Goal: Check status: Check status

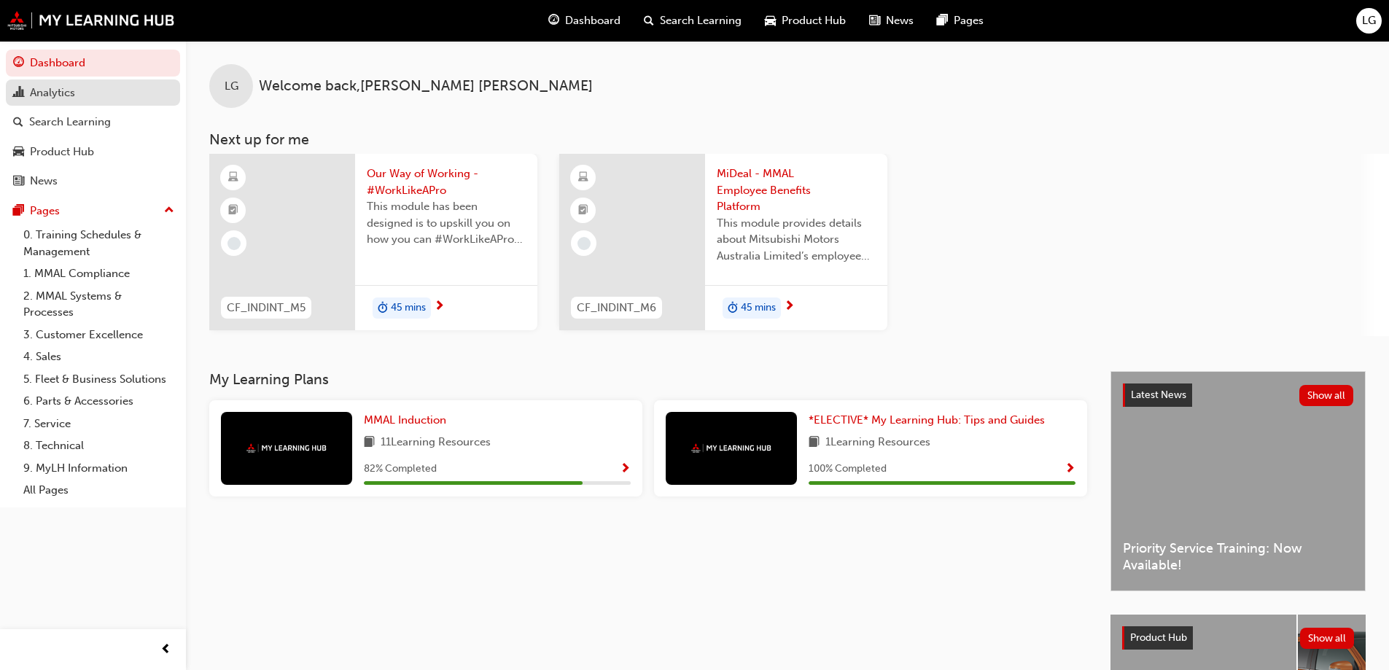
click at [55, 89] on div "Analytics" at bounding box center [52, 93] width 45 height 17
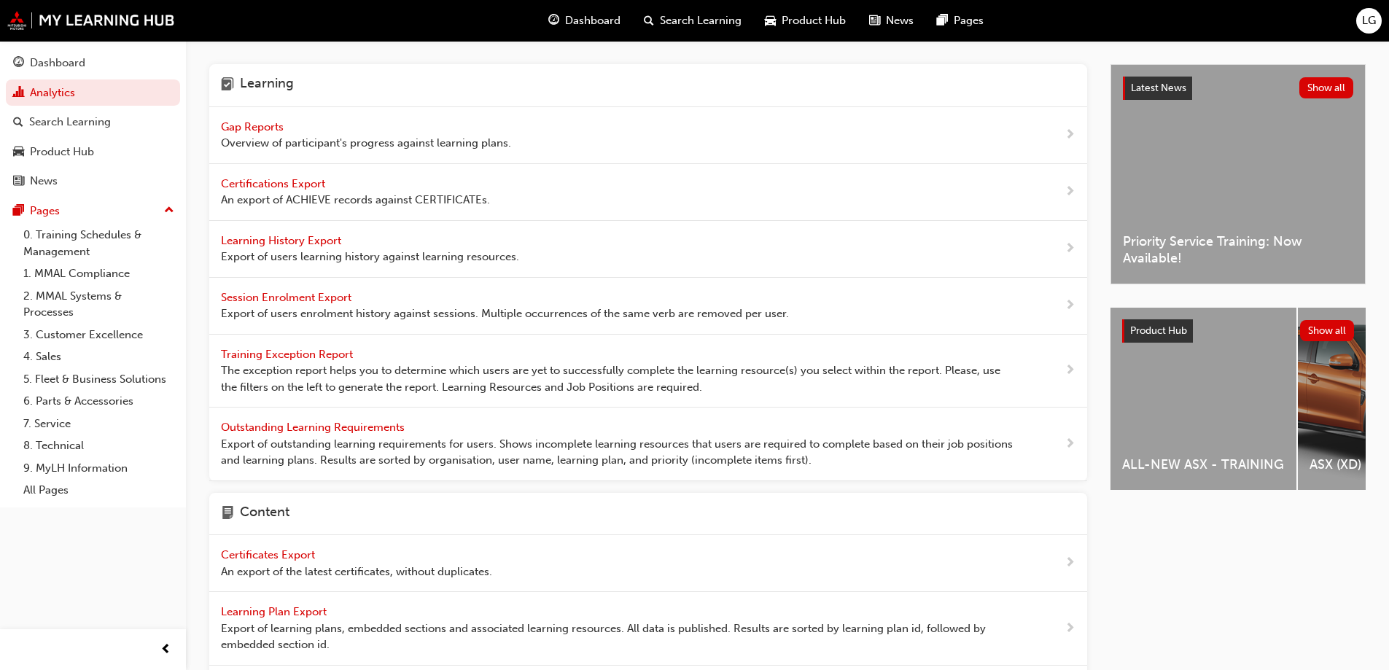
click at [249, 125] on span "Gap Reports" at bounding box center [254, 126] width 66 height 13
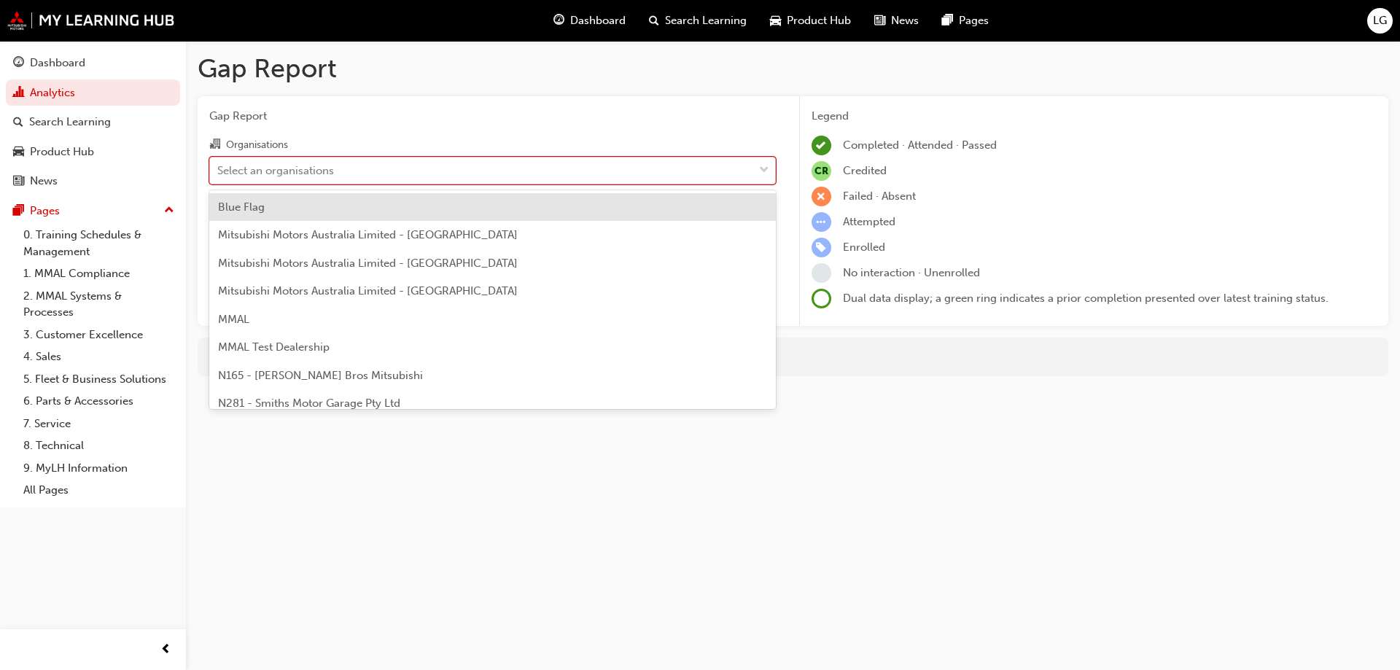
click at [241, 168] on div "Select an organisations" at bounding box center [275, 170] width 117 height 17
click at [219, 168] on input "Organisations option Blue Flag focused, 1 of 202. 202 results available. Use Up…" at bounding box center [217, 169] width 1 height 12
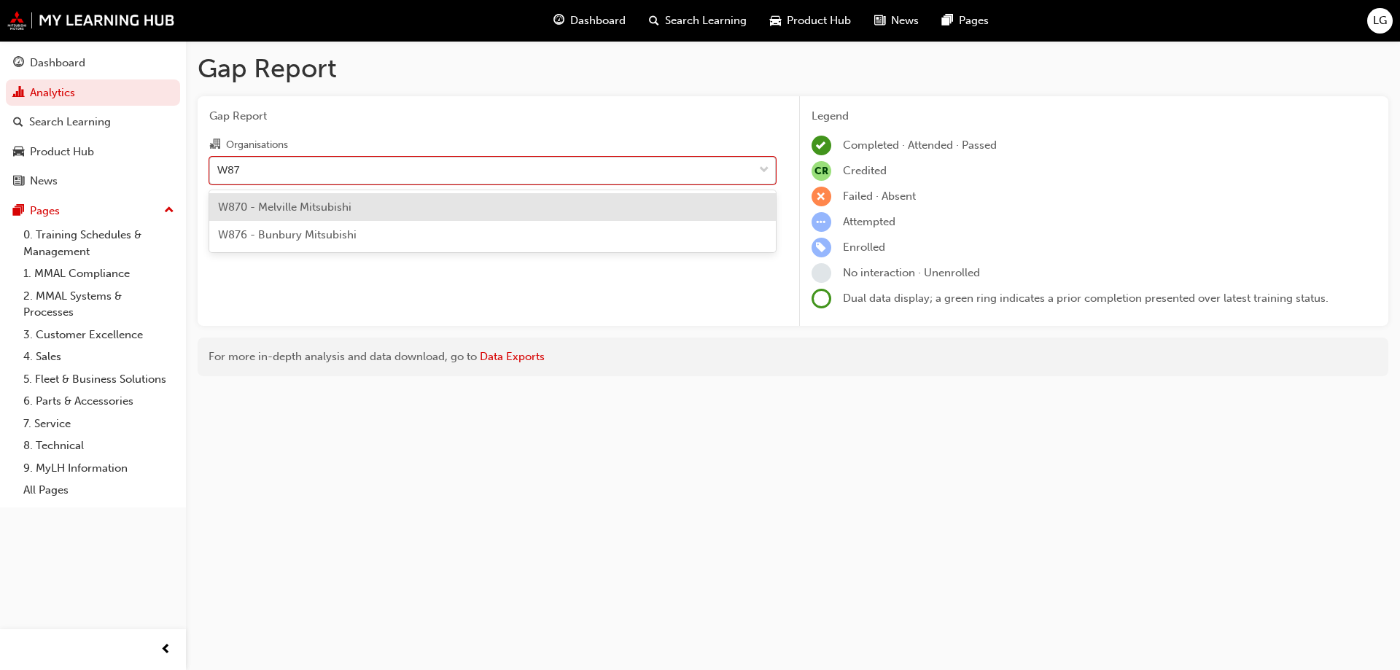
type input "W870"
click at [287, 214] on div "W870 - Melville Mitsubishi" at bounding box center [492, 207] width 566 height 28
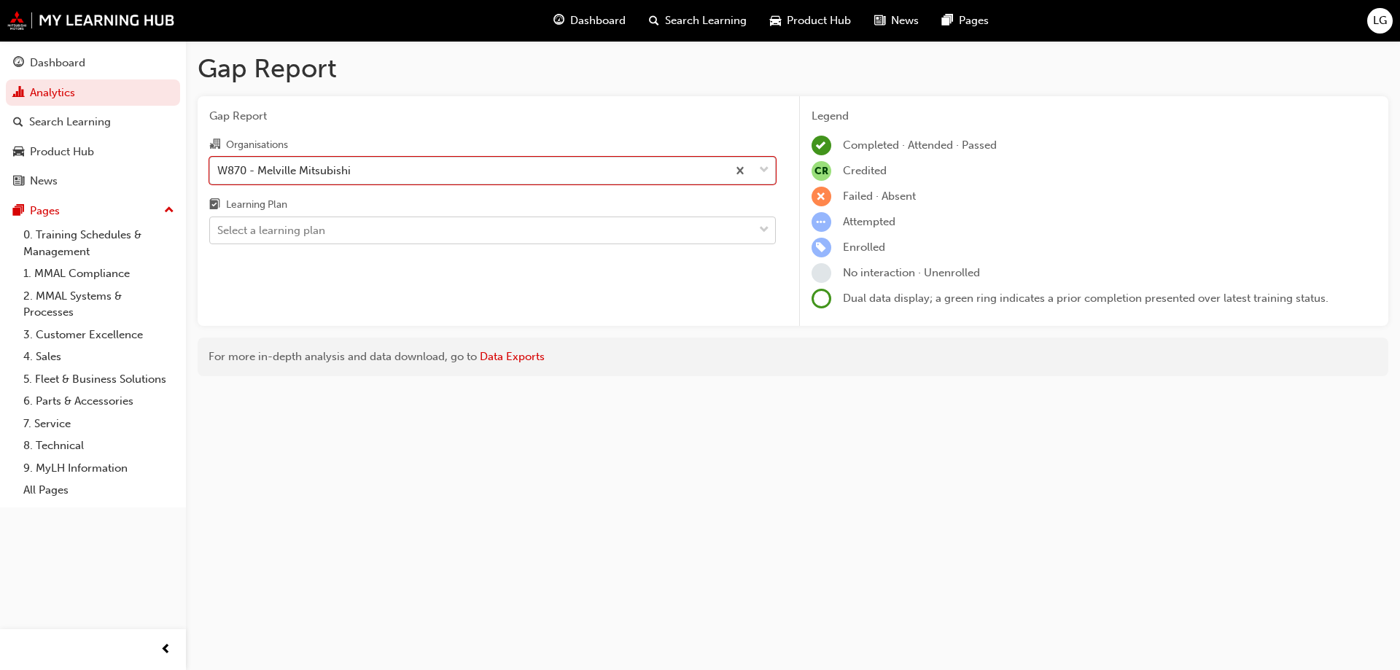
click at [276, 227] on div "Select a learning plan" at bounding box center [271, 230] width 108 height 17
click at [219, 227] on input "Learning Plan Select a learning plan" at bounding box center [217, 230] width 1 height 12
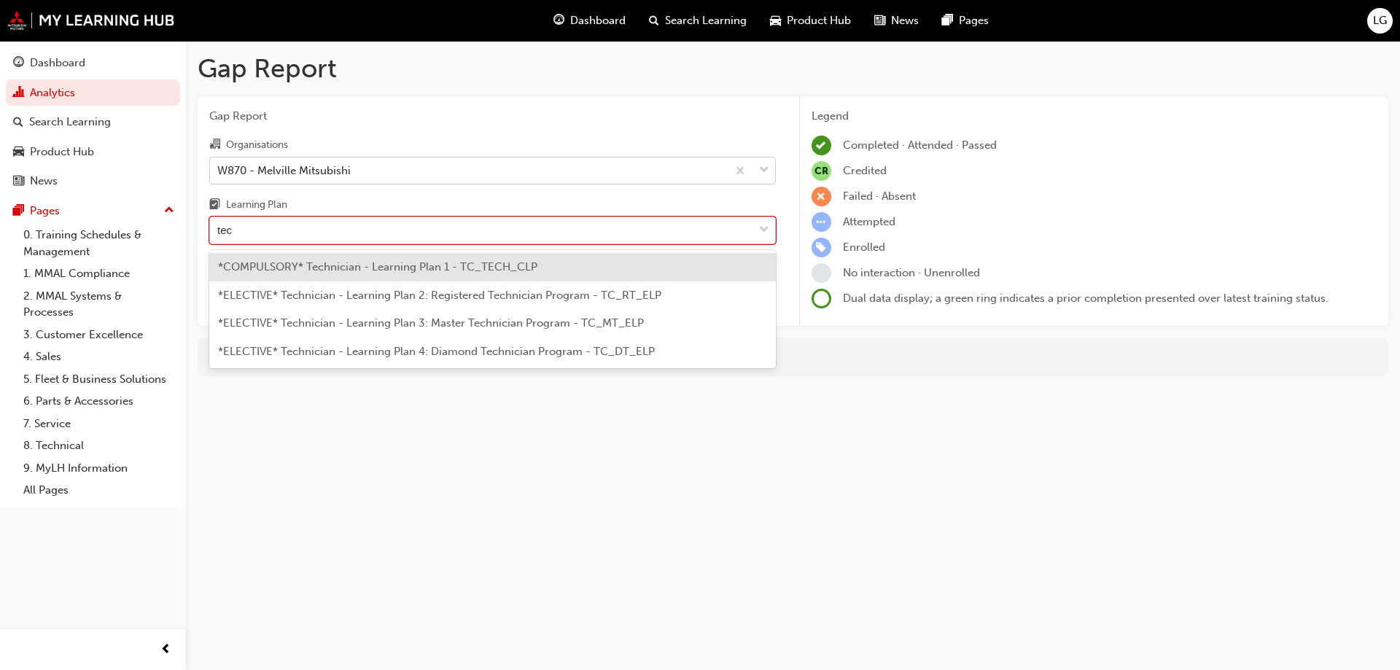
type input "tech"
click at [279, 267] on span "*COMPULSORY* Technician - Learning Plan 1 - TC_TECH_CLP" at bounding box center [377, 266] width 319 height 13
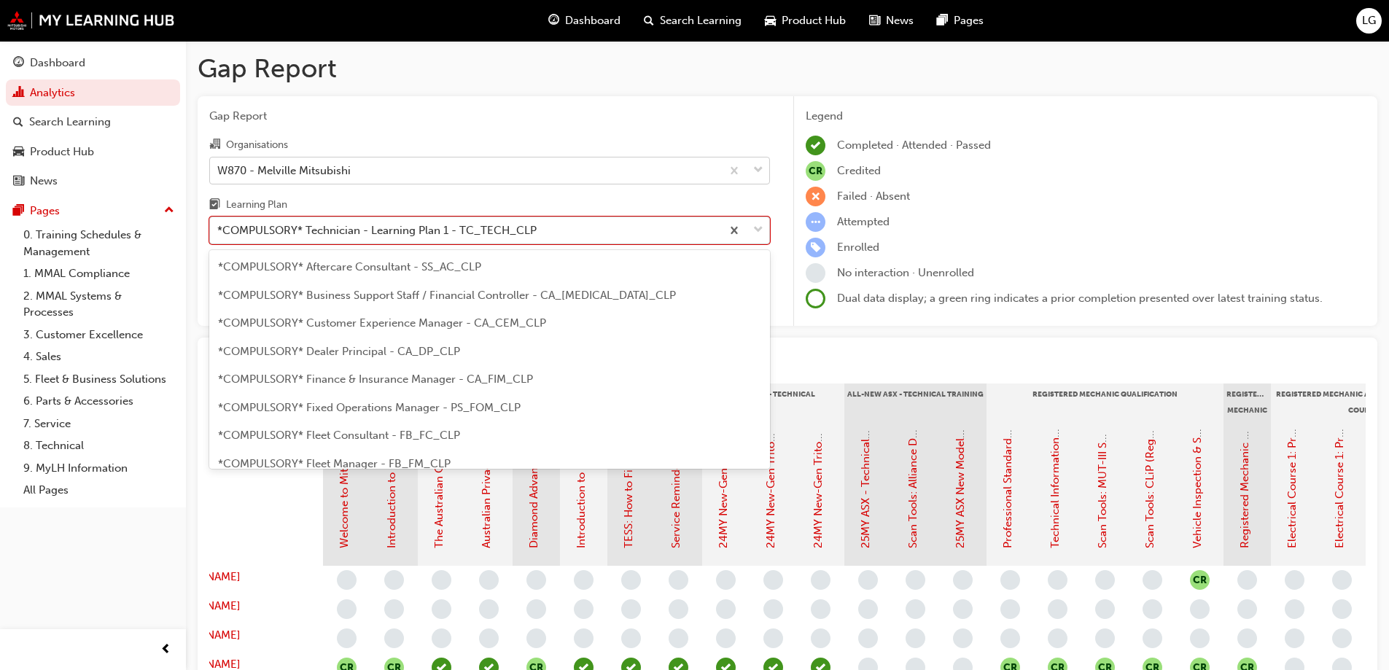
click at [297, 225] on div "*COMPULSORY* Technician - Learning Plan 1 - TC_TECH_CLP" at bounding box center [376, 230] width 319 height 17
click at [219, 225] on input "Learning Plan option *COMPULSORY* Technician - Learning Plan 1 - TC_TECH_CLP, s…" at bounding box center [217, 230] width 1 height 12
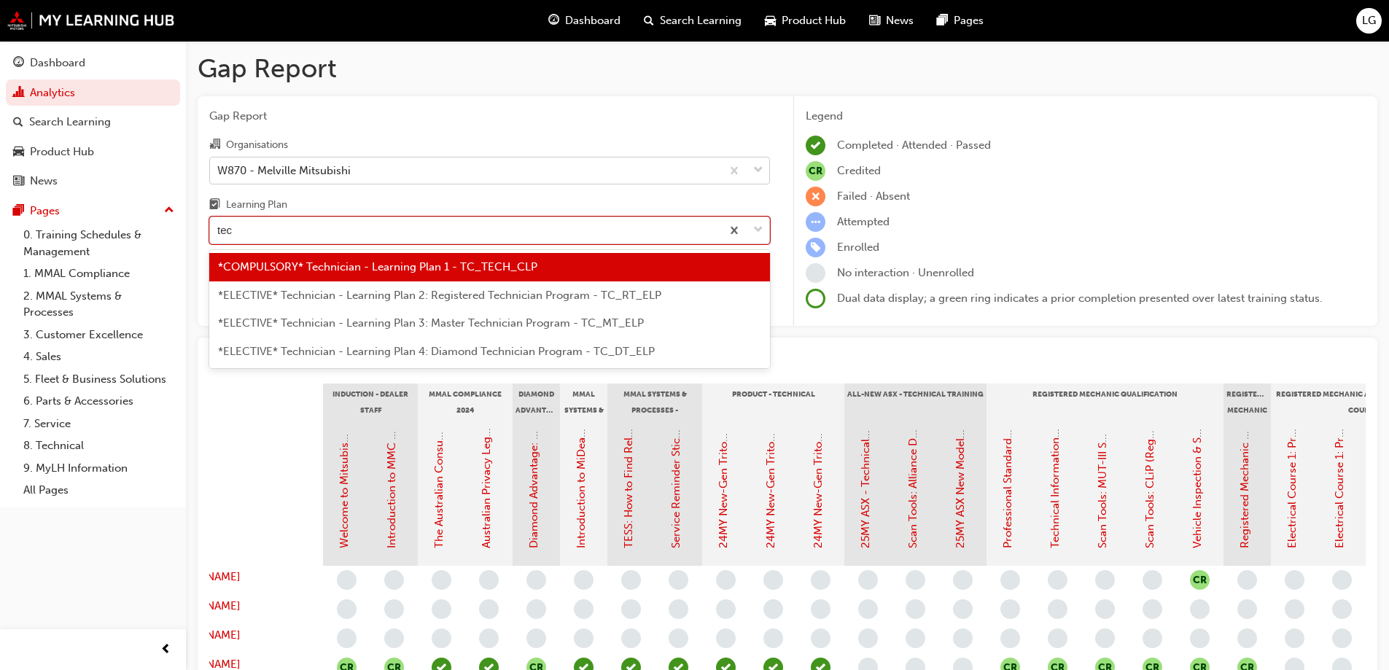
type input "tech"
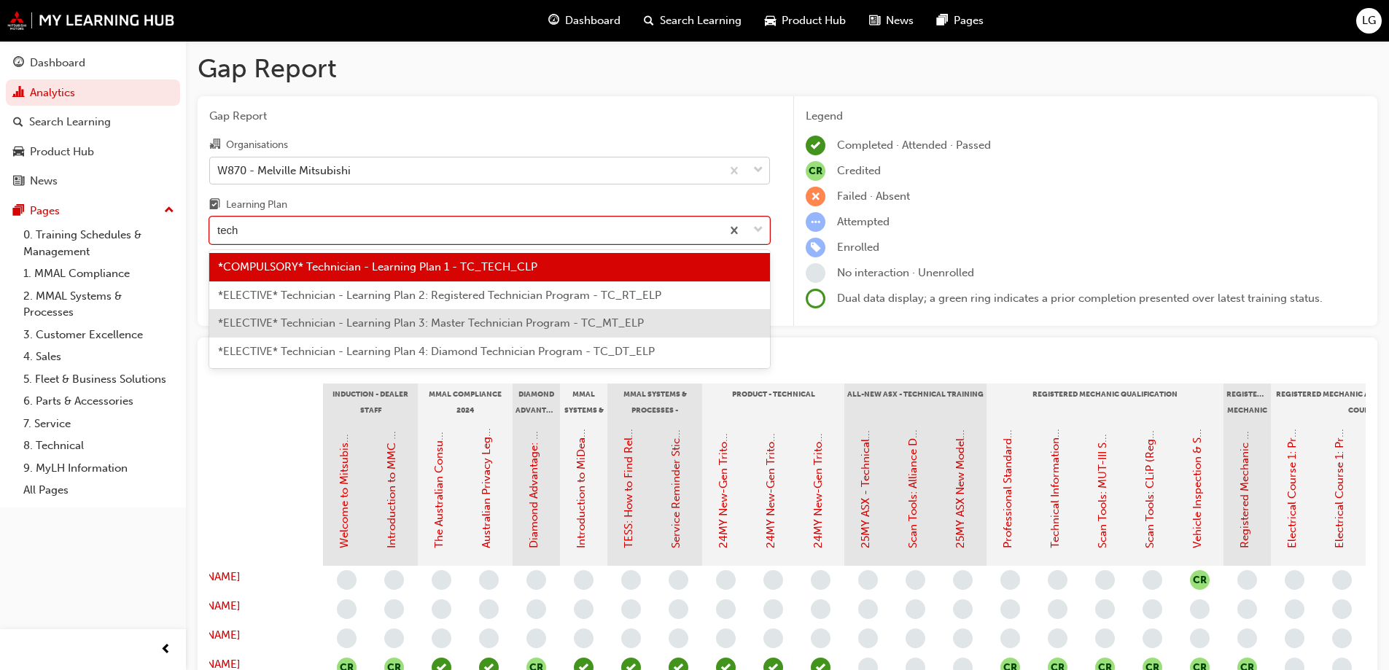
click at [305, 316] on div "*ELECTIVE* Technician - Learning Plan 3: Master Technician Program - TC_MT_ELP" at bounding box center [489, 323] width 561 height 28
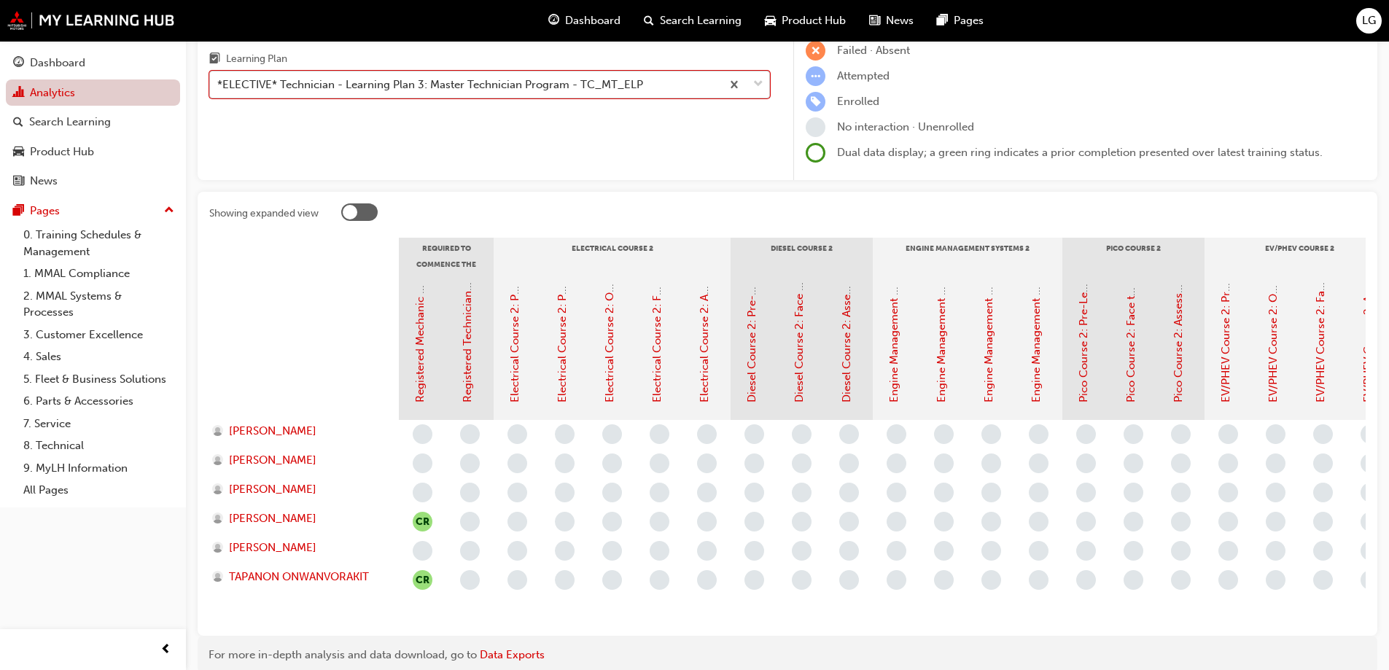
click at [41, 90] on link "Analytics" at bounding box center [93, 92] width 174 height 27
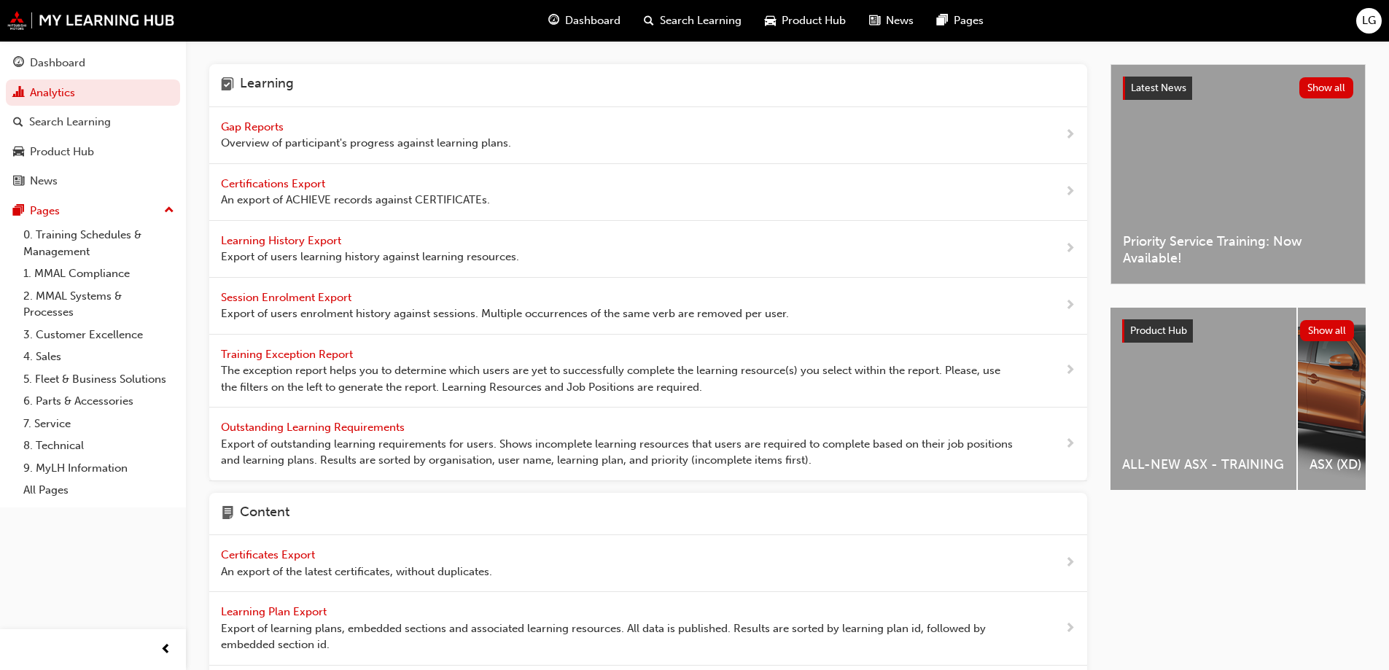
click at [259, 125] on span "Gap Reports" at bounding box center [254, 126] width 66 height 13
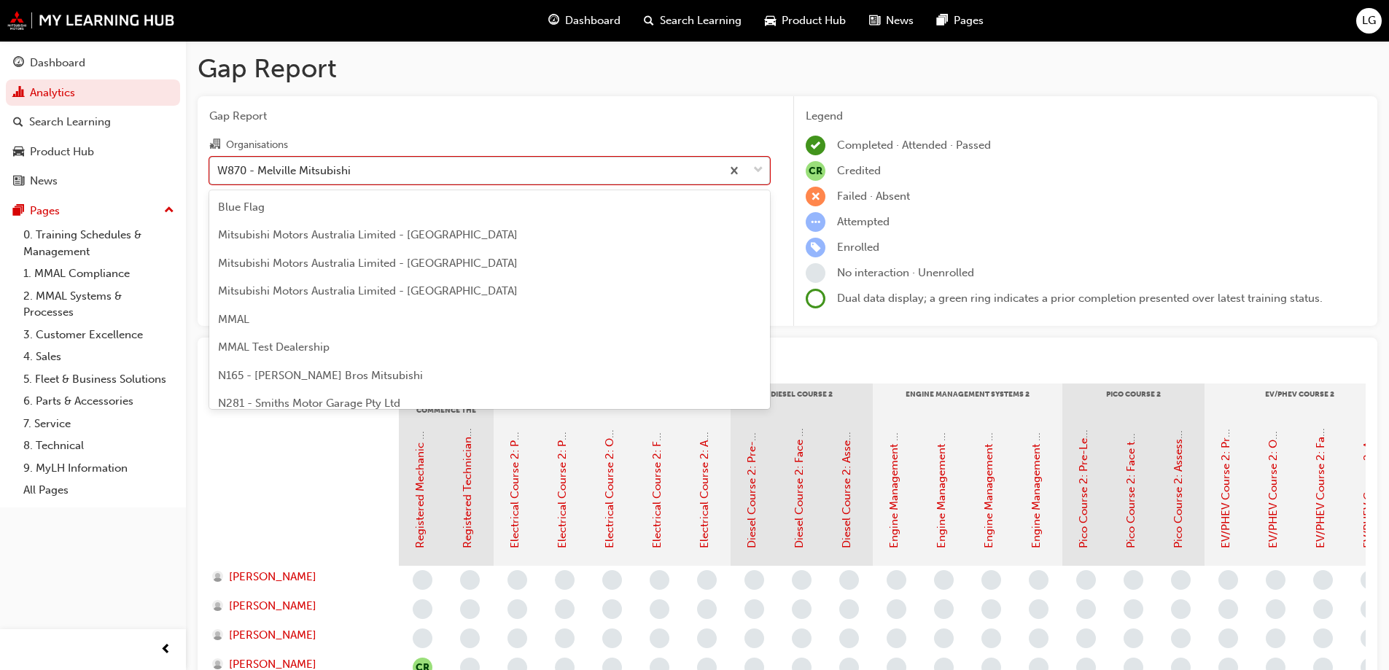
click at [268, 168] on div "W870 - Melville Mitsubishi" at bounding box center [283, 170] width 133 height 17
click at [219, 168] on input "Organisations option W870 - Melville Mitsubishi focused, 186 of 202. 202 result…" at bounding box center [217, 169] width 1 height 12
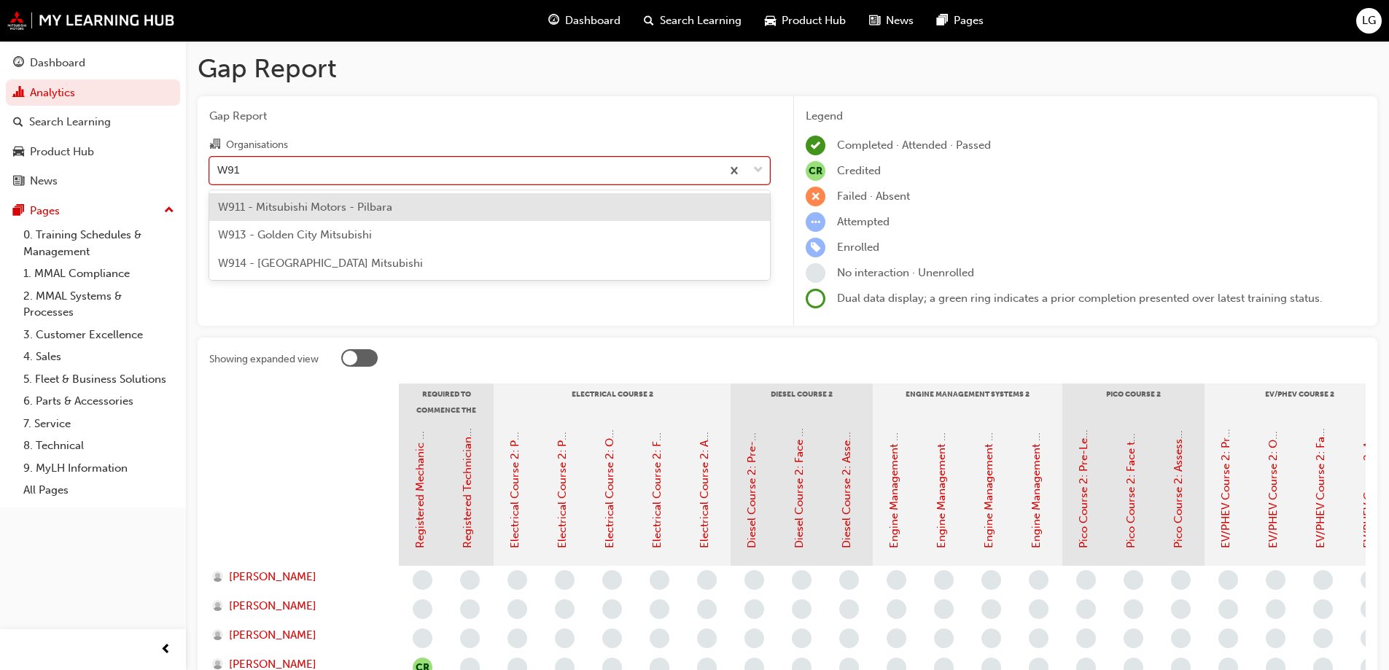
type input "W911"
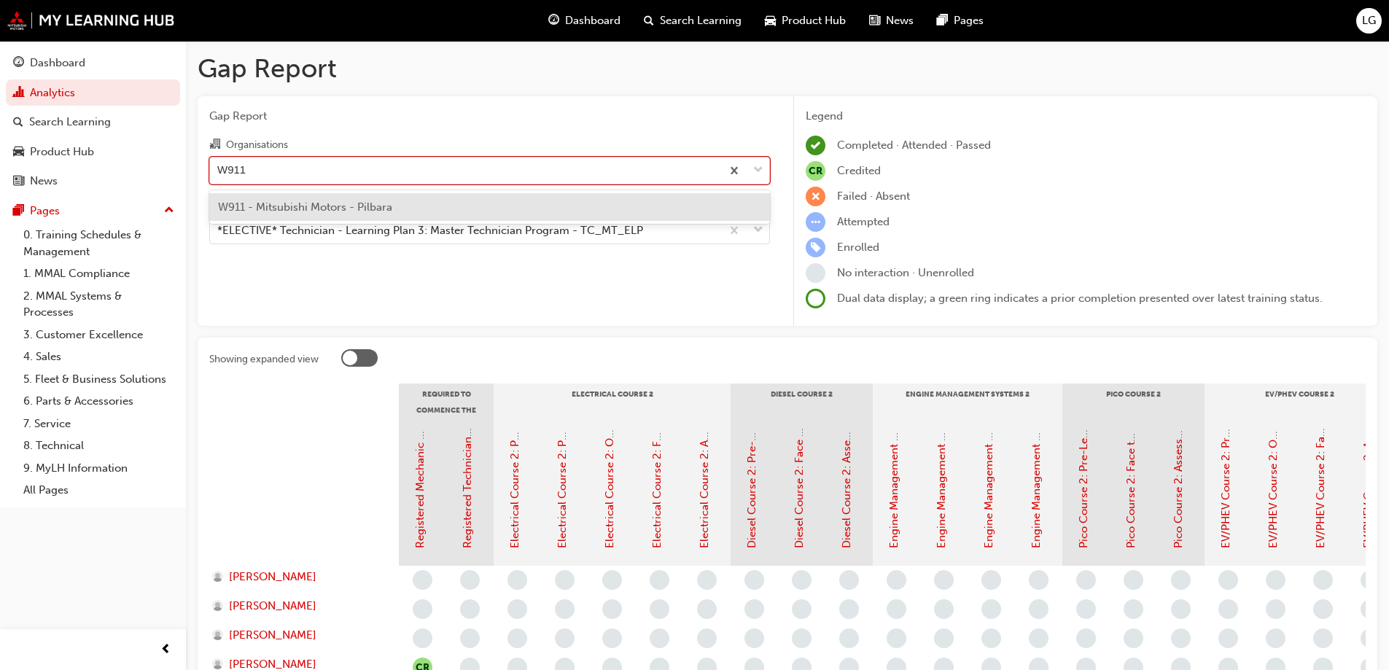
click at [286, 201] on span "W911 - Mitsubishi Motors - Pilbara" at bounding box center [305, 206] width 174 height 13
